Goal: Task Accomplishment & Management: Complete application form

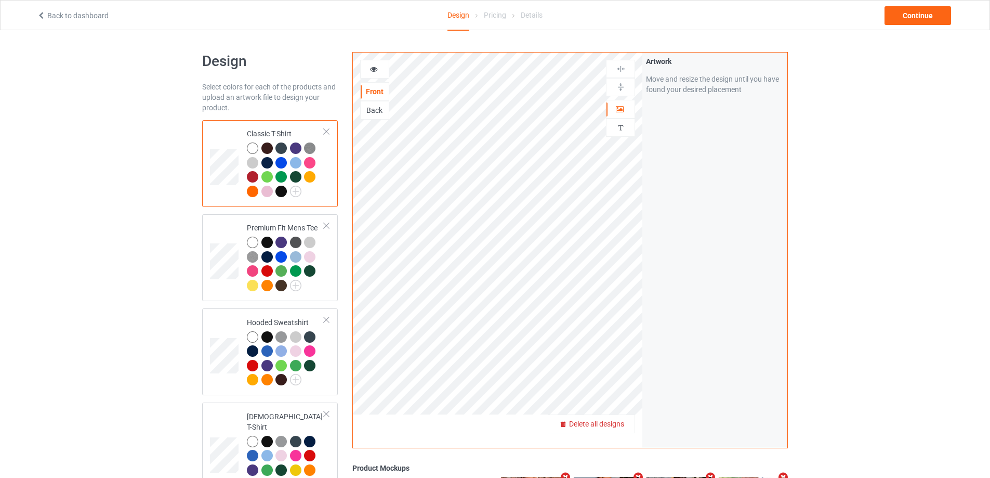
click at [623, 429] on div "Delete all designs" at bounding box center [591, 423] width 86 height 10
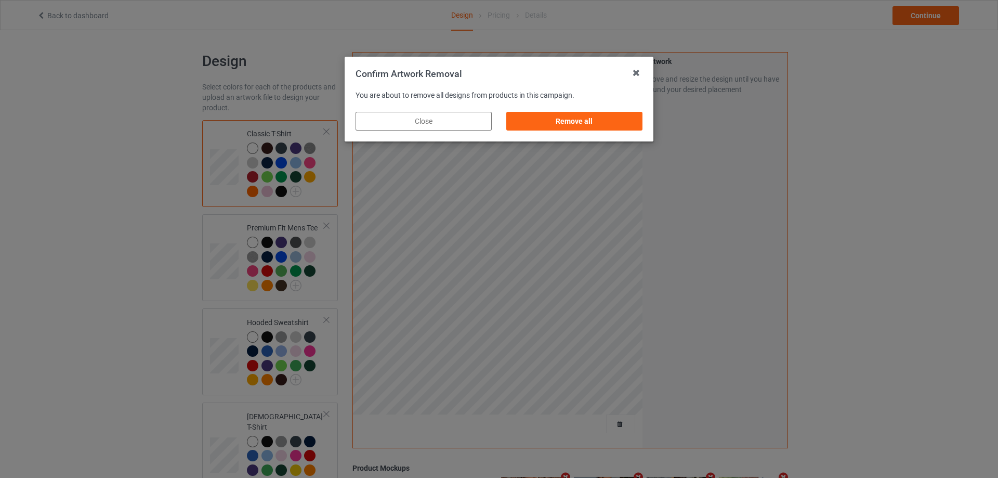
click at [644, 125] on div "Remove all" at bounding box center [574, 120] width 151 height 33
click at [634, 125] on div "Remove all" at bounding box center [574, 121] width 136 height 19
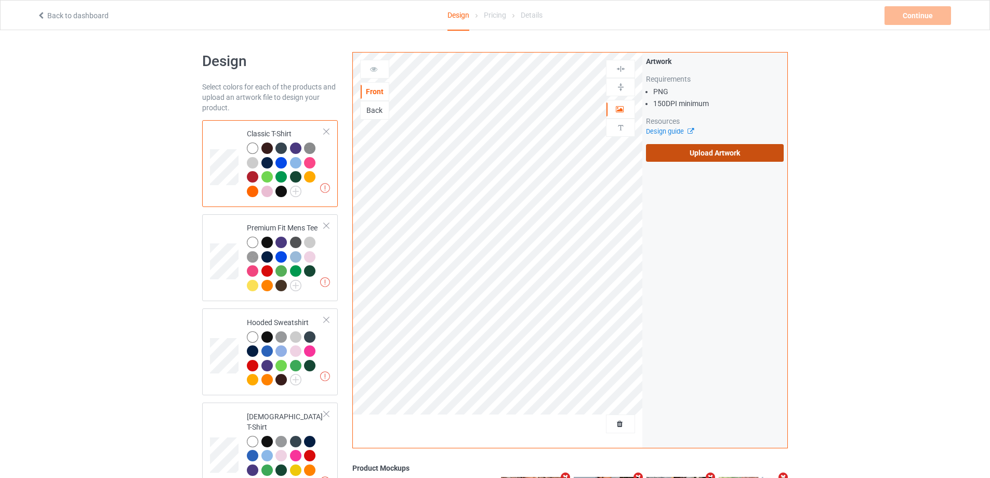
click at [688, 157] on label "Upload Artwork" at bounding box center [715, 153] width 138 height 18
click at [0, 0] on input "Upload Artwork" at bounding box center [0, 0] width 0 height 0
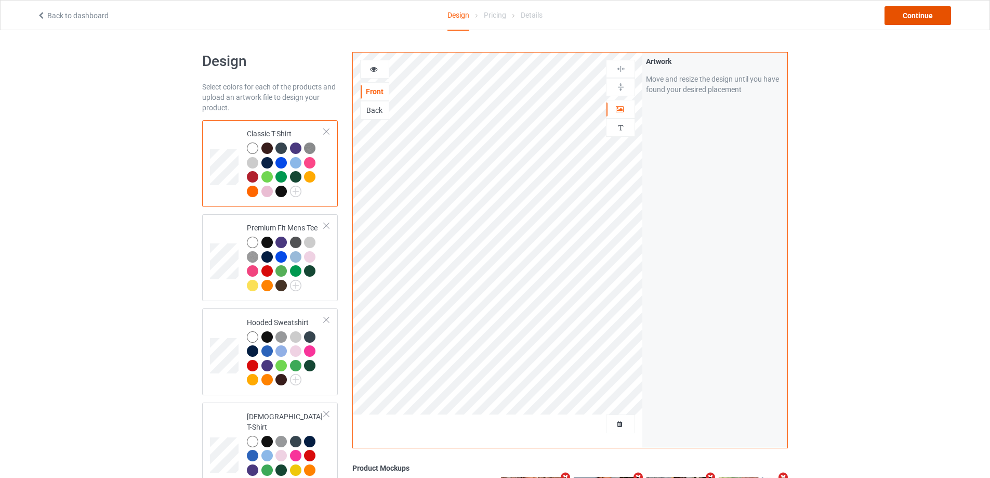
click at [903, 19] on div "Continue" at bounding box center [917, 15] width 67 height 19
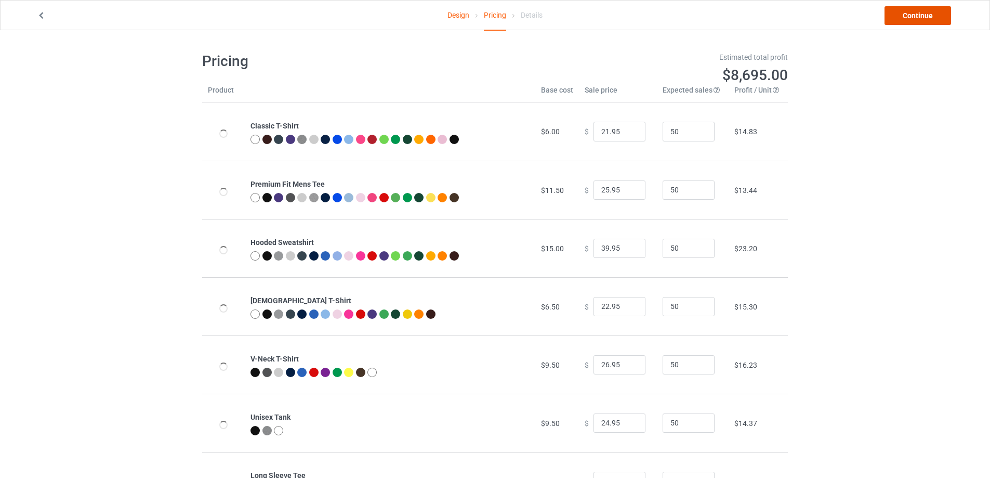
click at [903, 19] on link "Continue" at bounding box center [917, 15] width 67 height 19
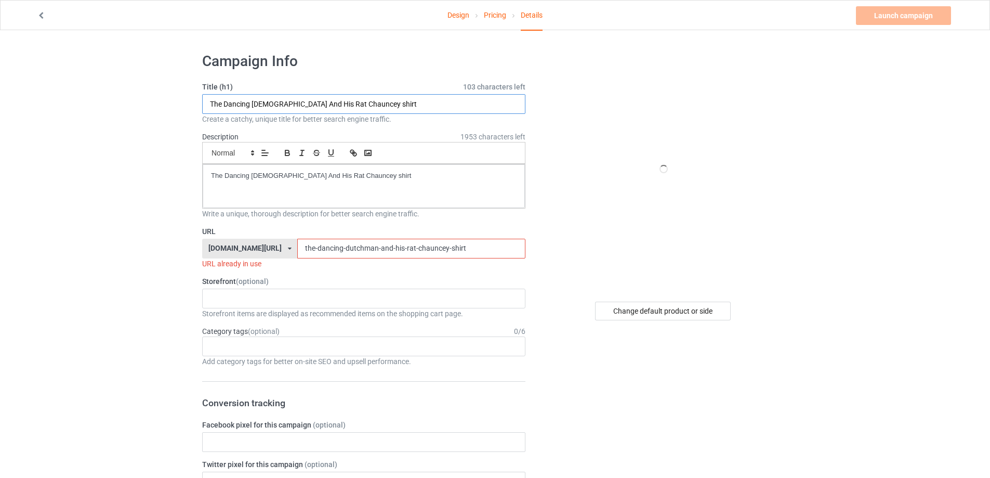
drag, startPoint x: 354, startPoint y: 94, endPoint x: 270, endPoint y: 187, distance: 125.4
paste input "Kill your logal Pedo"
type input "Kill your logal Pedo shirt"
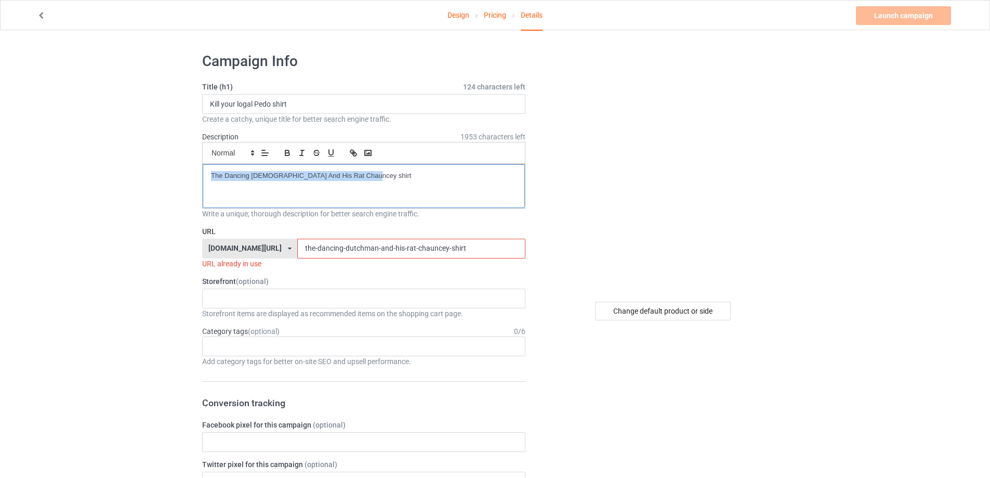
drag, startPoint x: 389, startPoint y: 193, endPoint x: 98, endPoint y: 179, distance: 291.3
drag, startPoint x: 457, startPoint y: 237, endPoint x: 180, endPoint y: 230, distance: 276.5
click at [448, 246] on input "the-dancing-dutchman-and-his-rat-chauncey-shirt" at bounding box center [411, 248] width 228 height 20
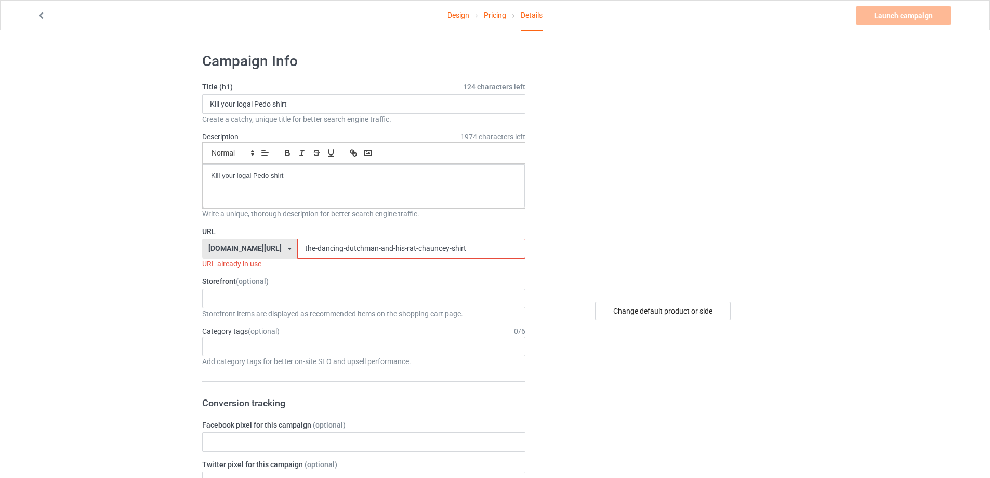
drag, startPoint x: 448, startPoint y: 246, endPoint x: 195, endPoint y: 246, distance: 253.0
paste input "kill-your-logal-pedo"
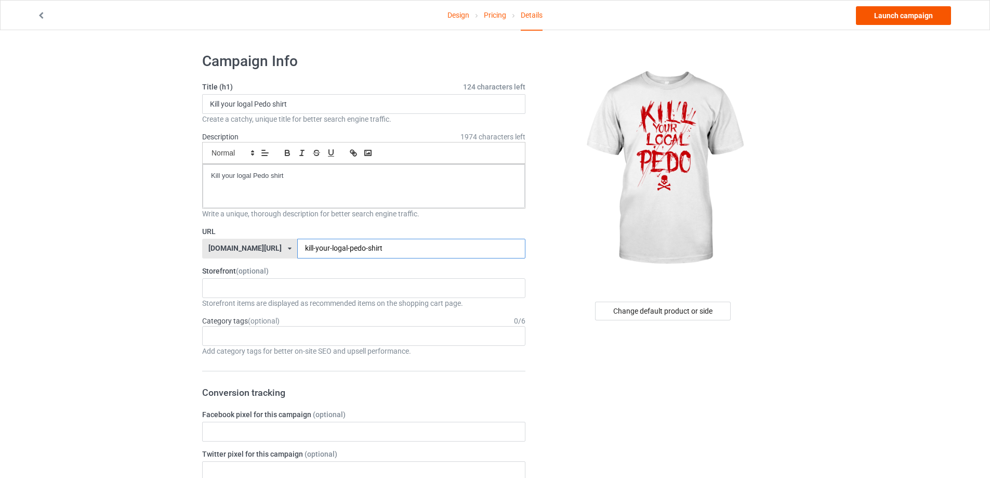
type input "kill-your-logal-pedo-shirt"
click at [904, 17] on link "Launch campaign" at bounding box center [903, 15] width 95 height 19
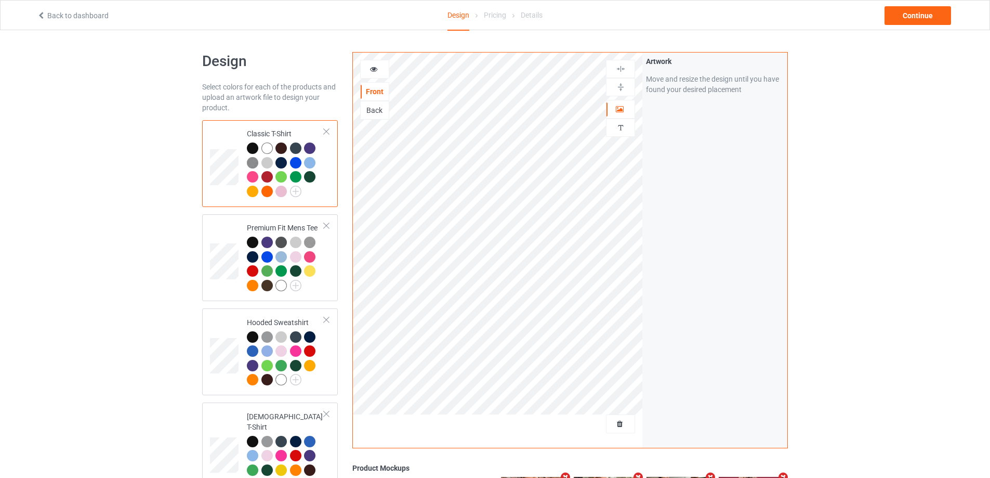
click at [625, 429] on div at bounding box center [620, 423] width 28 height 10
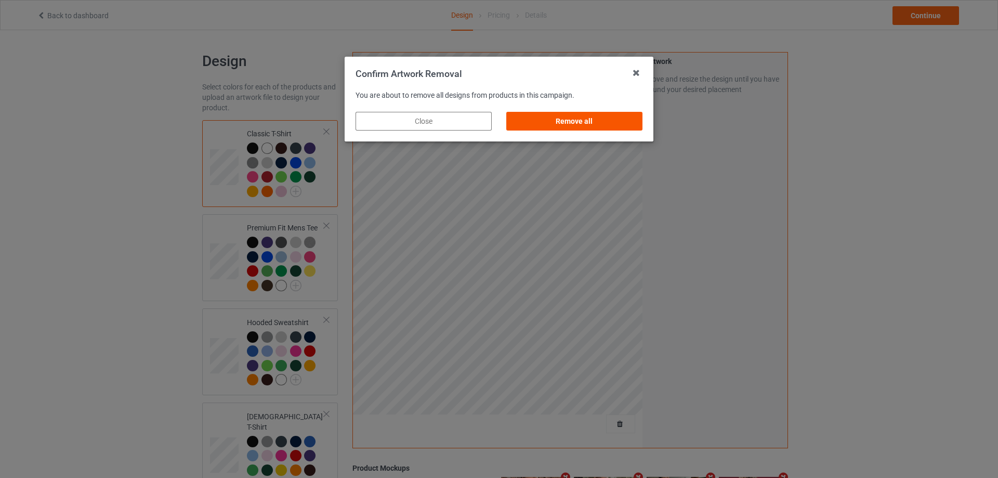
click at [626, 118] on div "Remove all" at bounding box center [574, 121] width 136 height 19
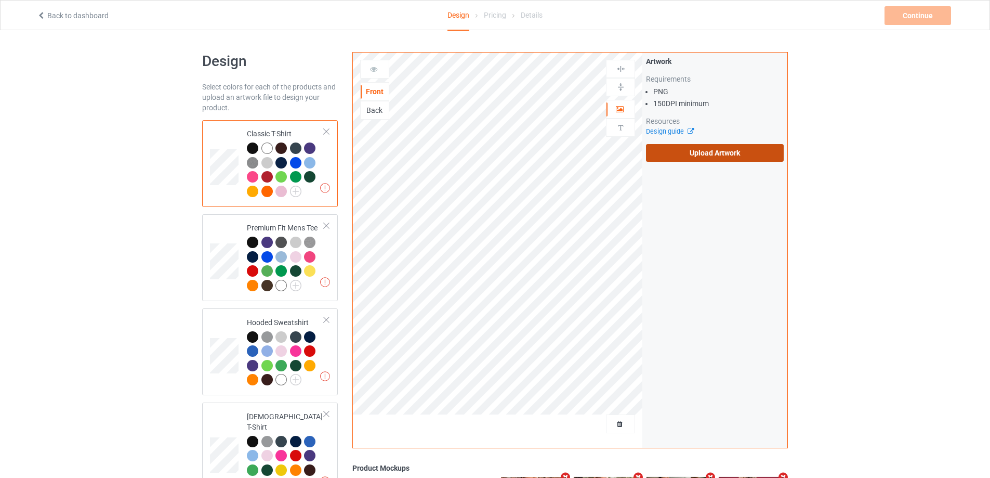
click at [695, 154] on label "Upload Artwork" at bounding box center [715, 153] width 138 height 18
click at [0, 0] on input "Upload Artwork" at bounding box center [0, 0] width 0 height 0
